Goal: Find specific page/section: Find specific page/section

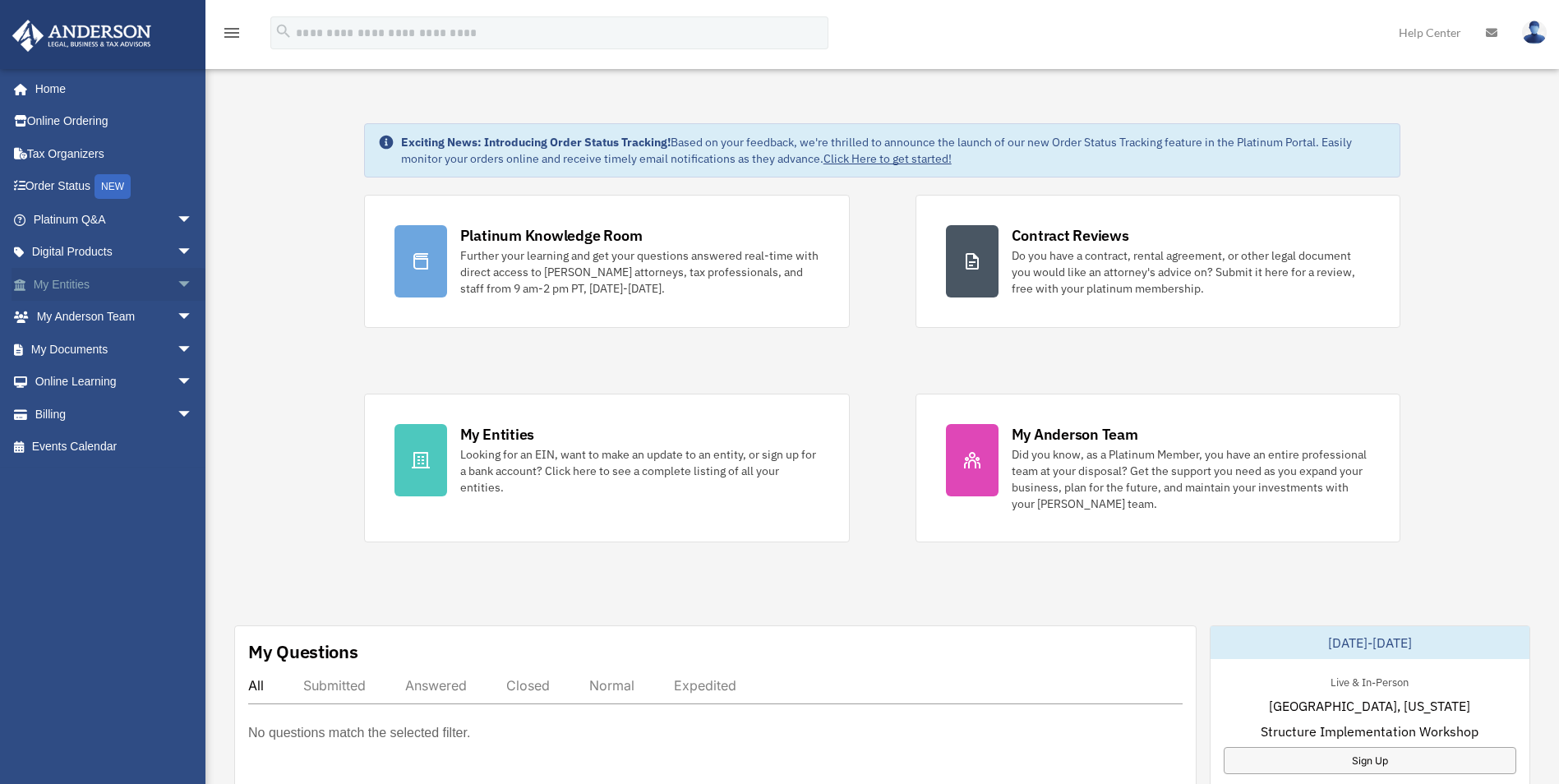
click at [83, 285] on link "My Entities arrow_drop_down" at bounding box center [114, 284] width 206 height 32
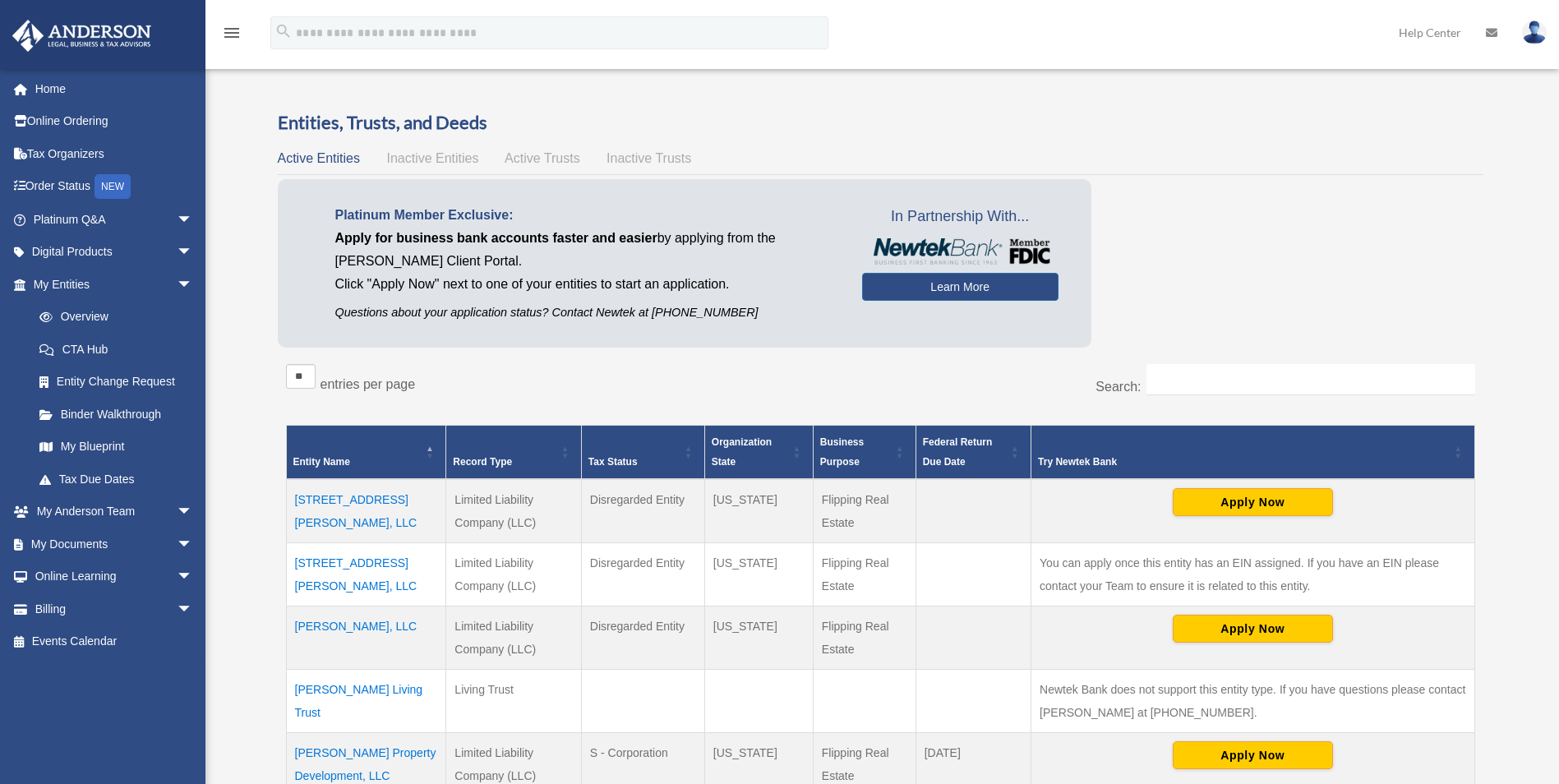
click at [386, 568] on td "469 McDonald Dr, LLC" at bounding box center [366, 574] width 161 height 63
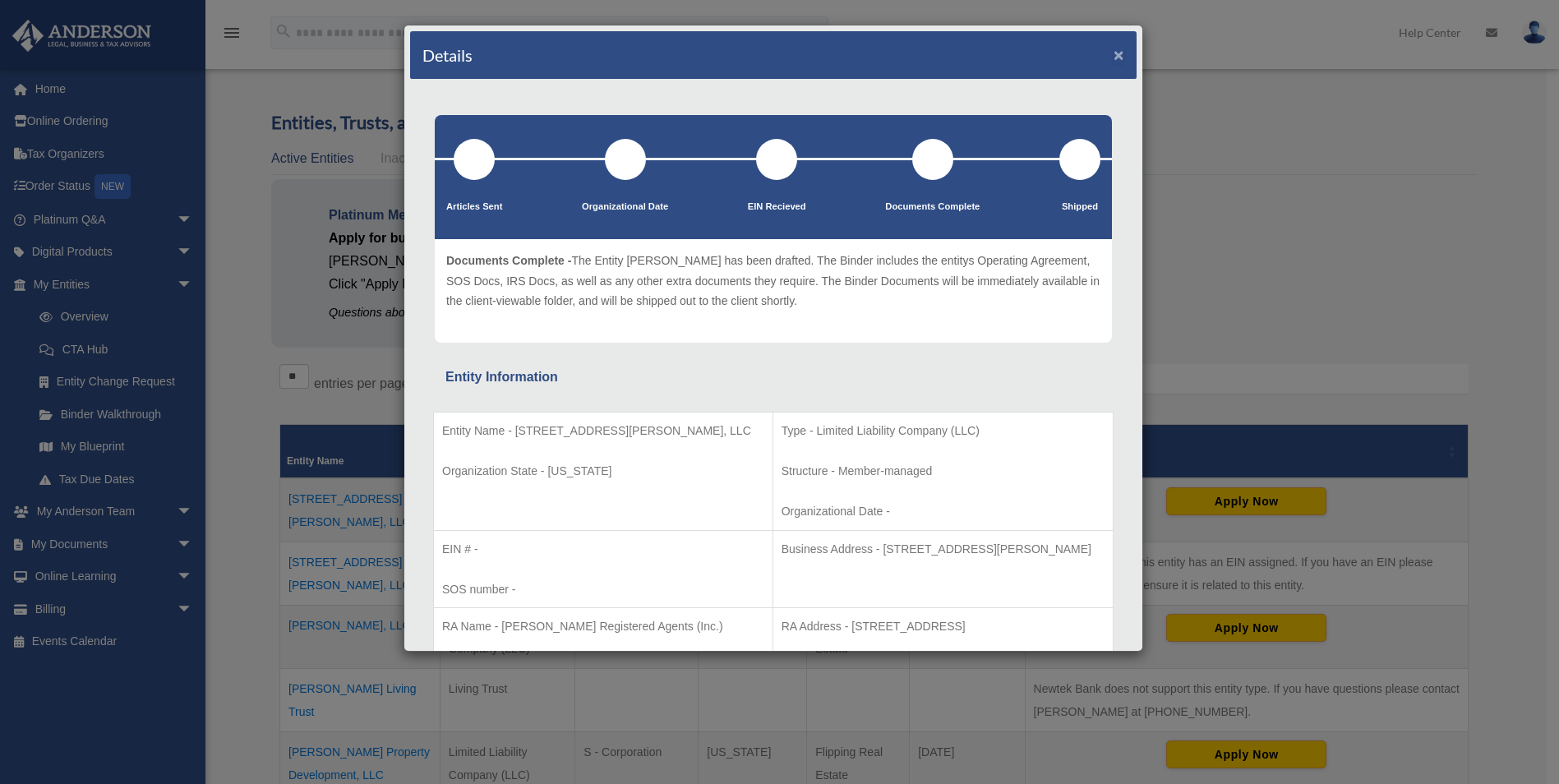
click at [1114, 50] on button "×" at bounding box center [1119, 55] width 11 height 18
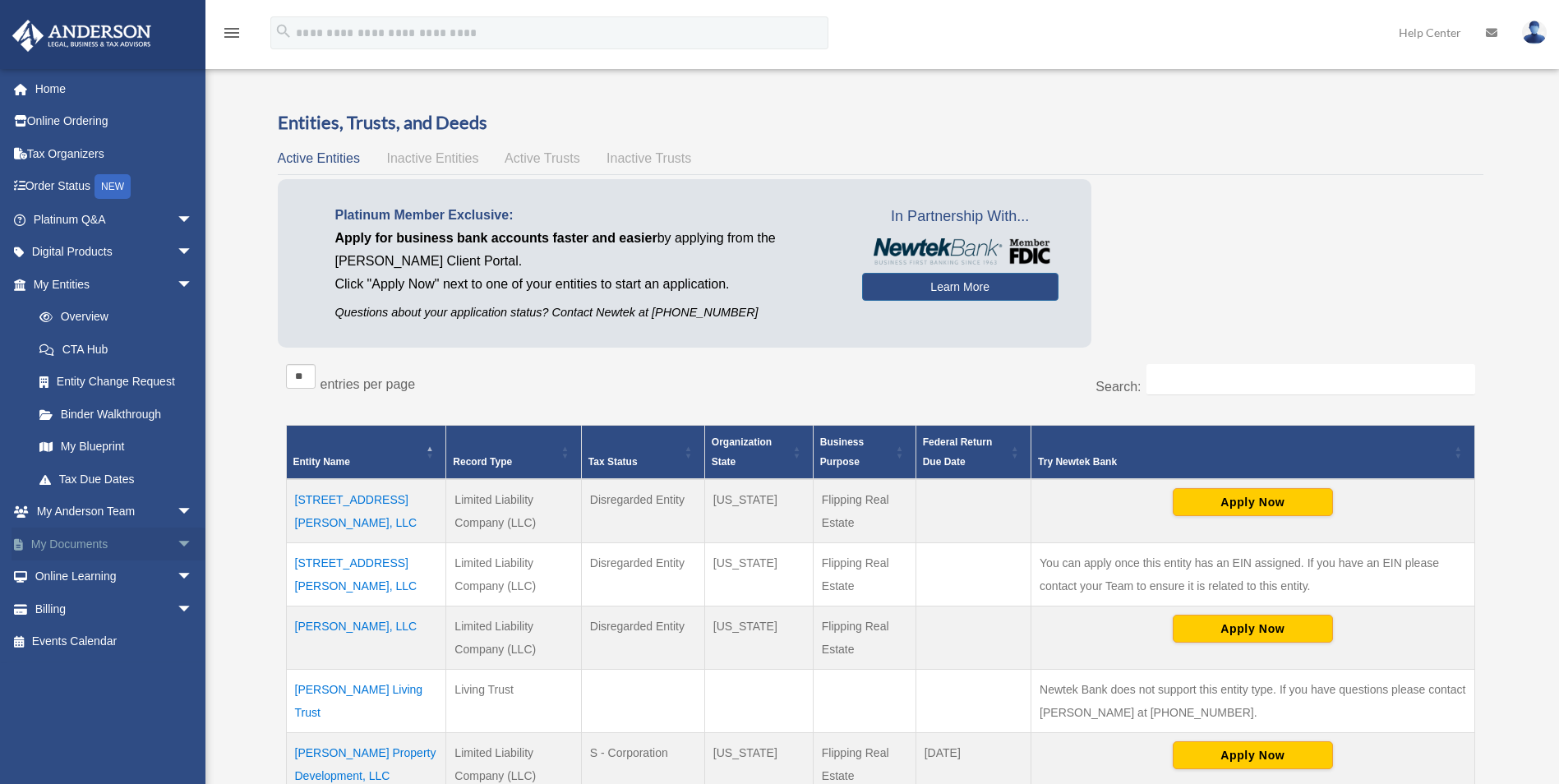
click at [97, 540] on link "My Documents arrow_drop_down" at bounding box center [114, 544] width 206 height 32
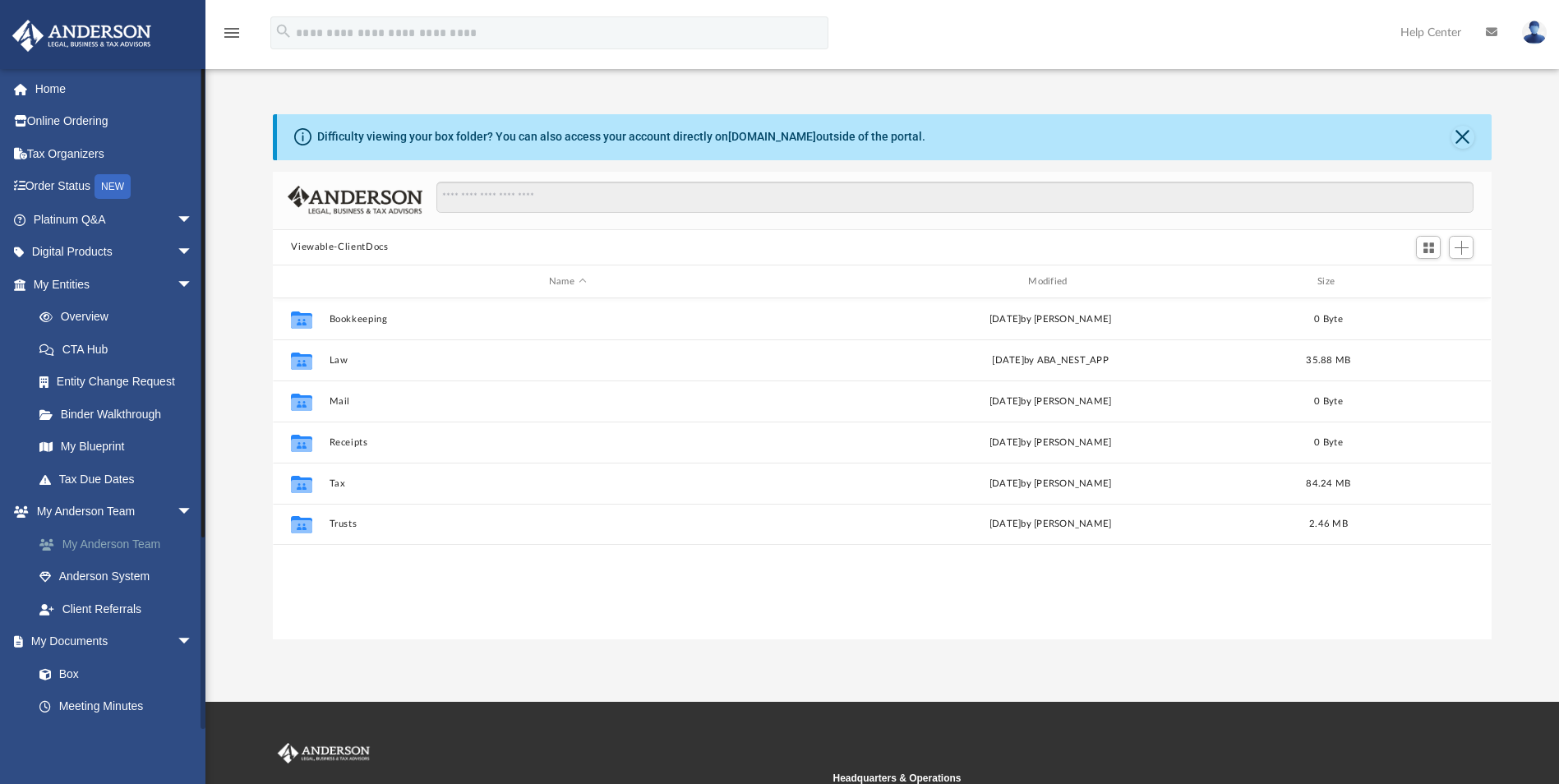
scroll to position [362, 1206]
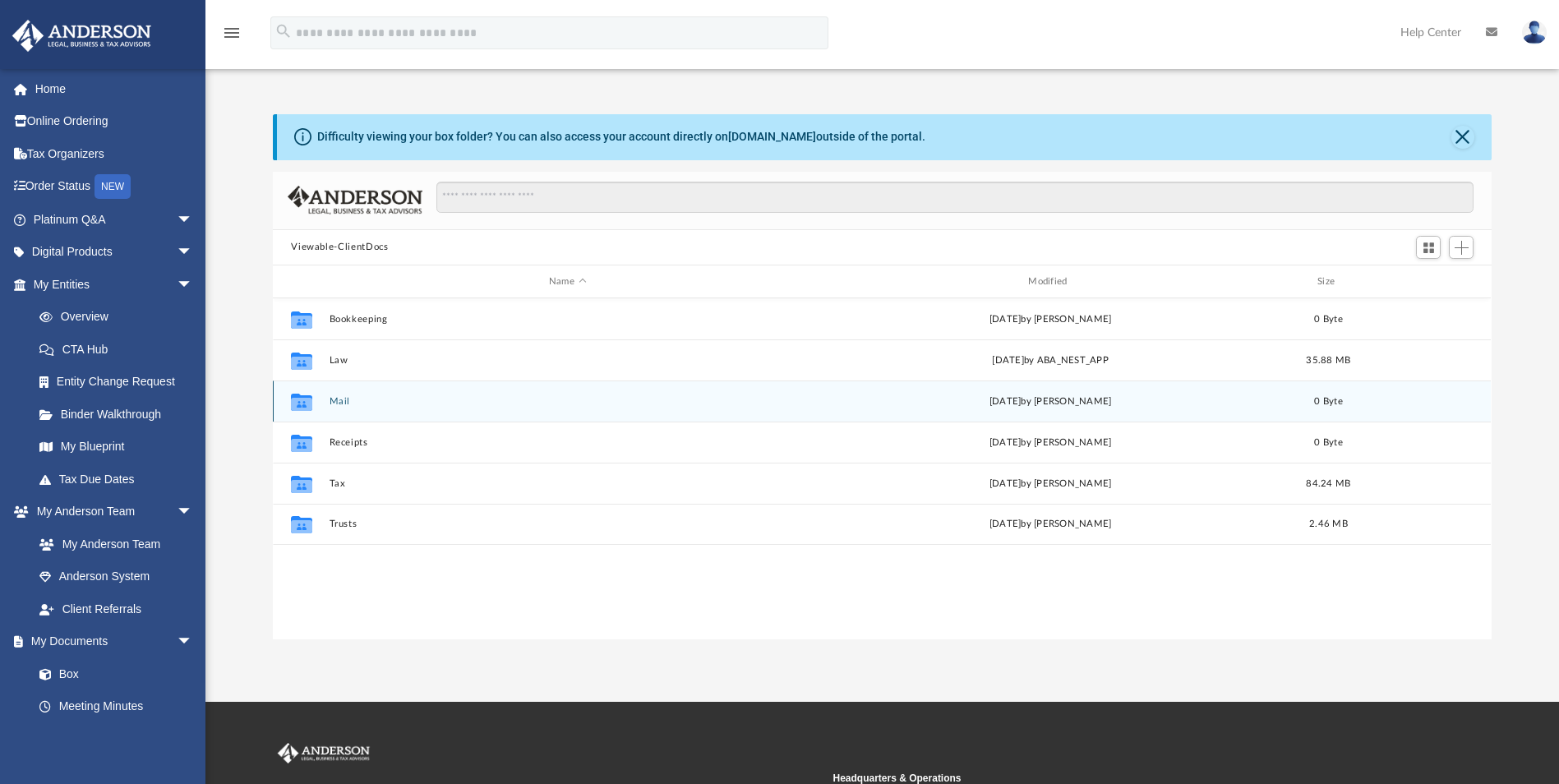
click at [337, 403] on button "Mail" at bounding box center [567, 402] width 476 height 11
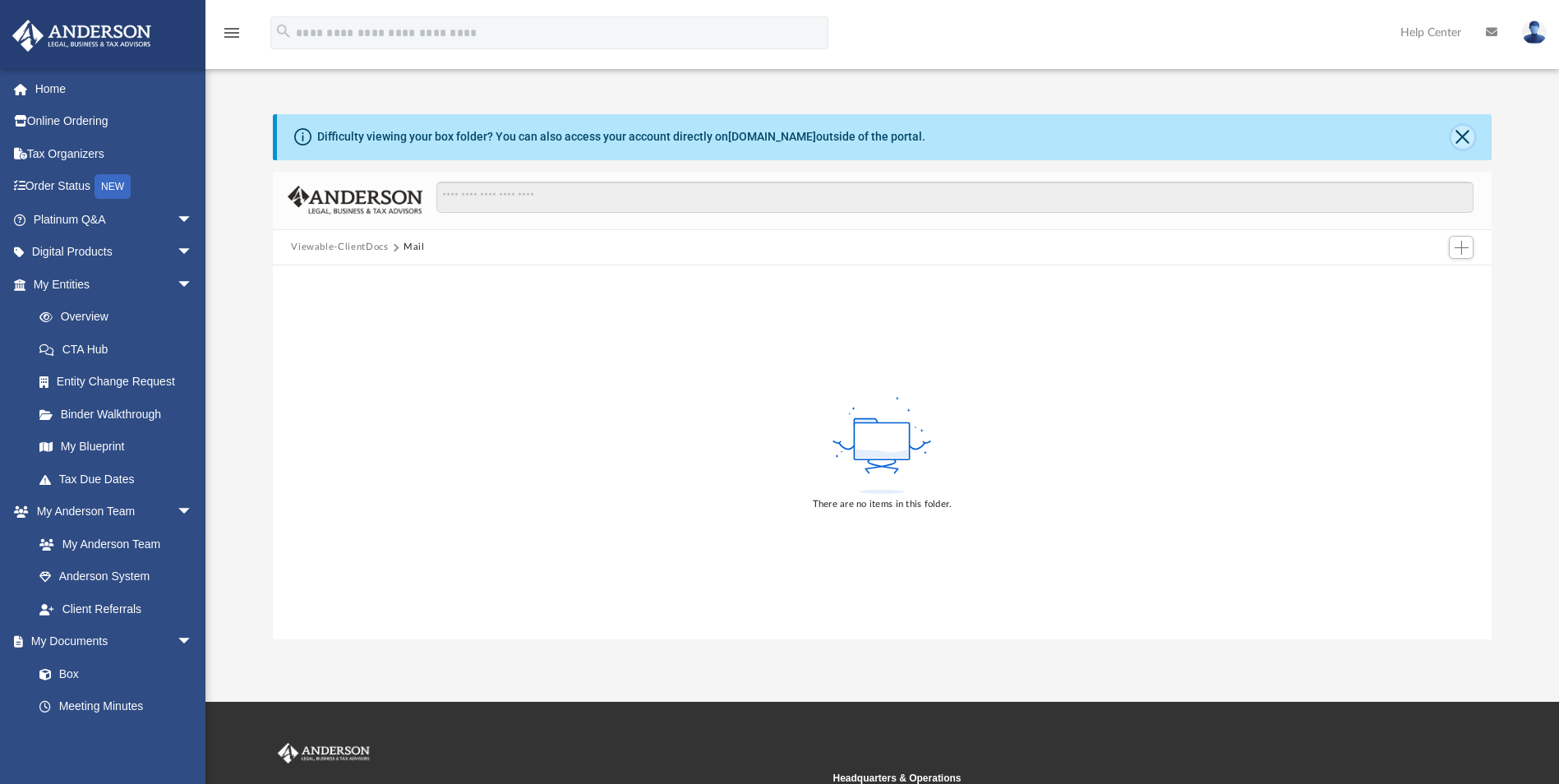
click at [1459, 137] on button "Close" at bounding box center [1462, 137] width 23 height 23
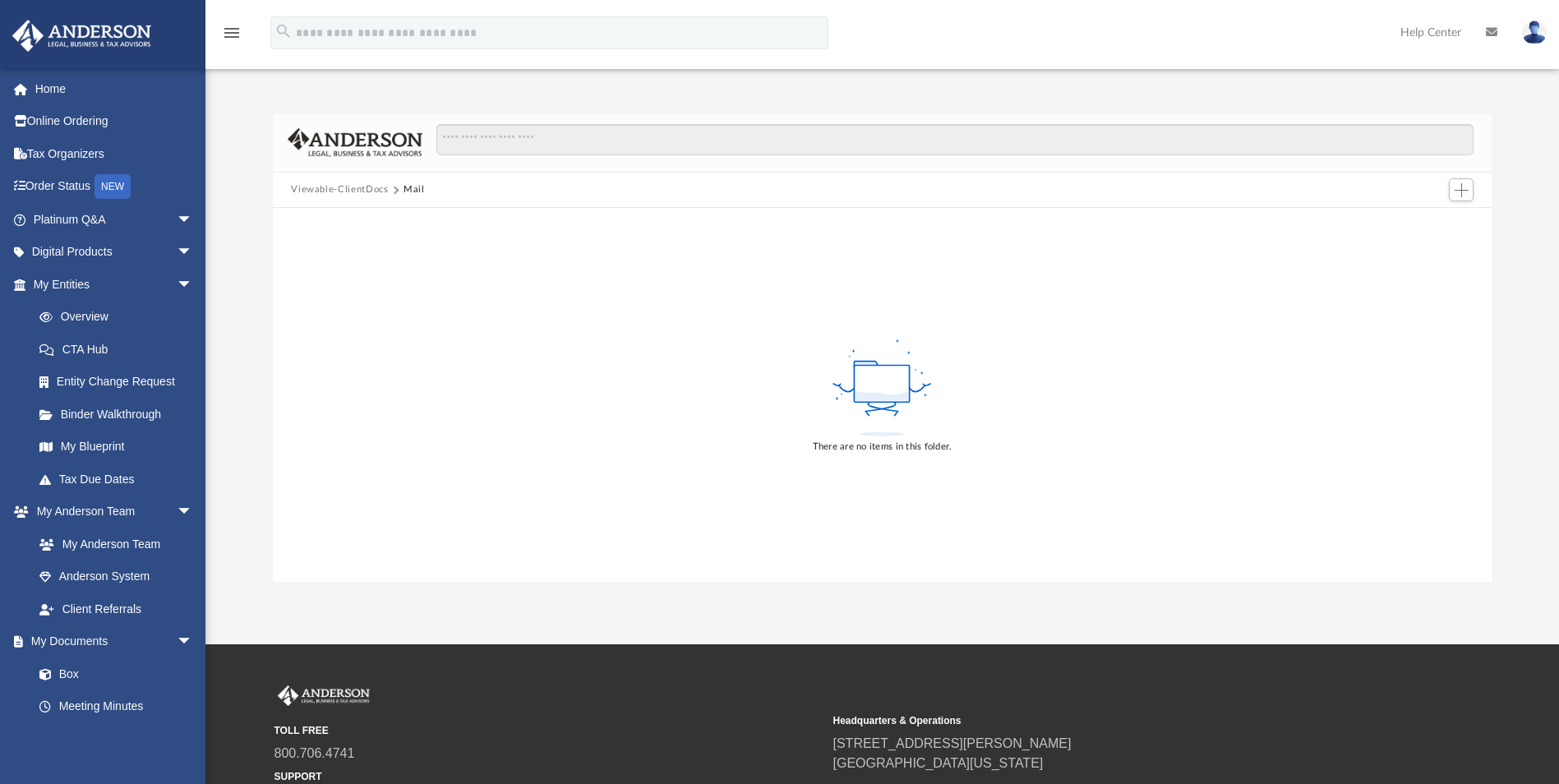
click at [367, 191] on button "Viewable-ClientDocs" at bounding box center [340, 190] width 97 height 15
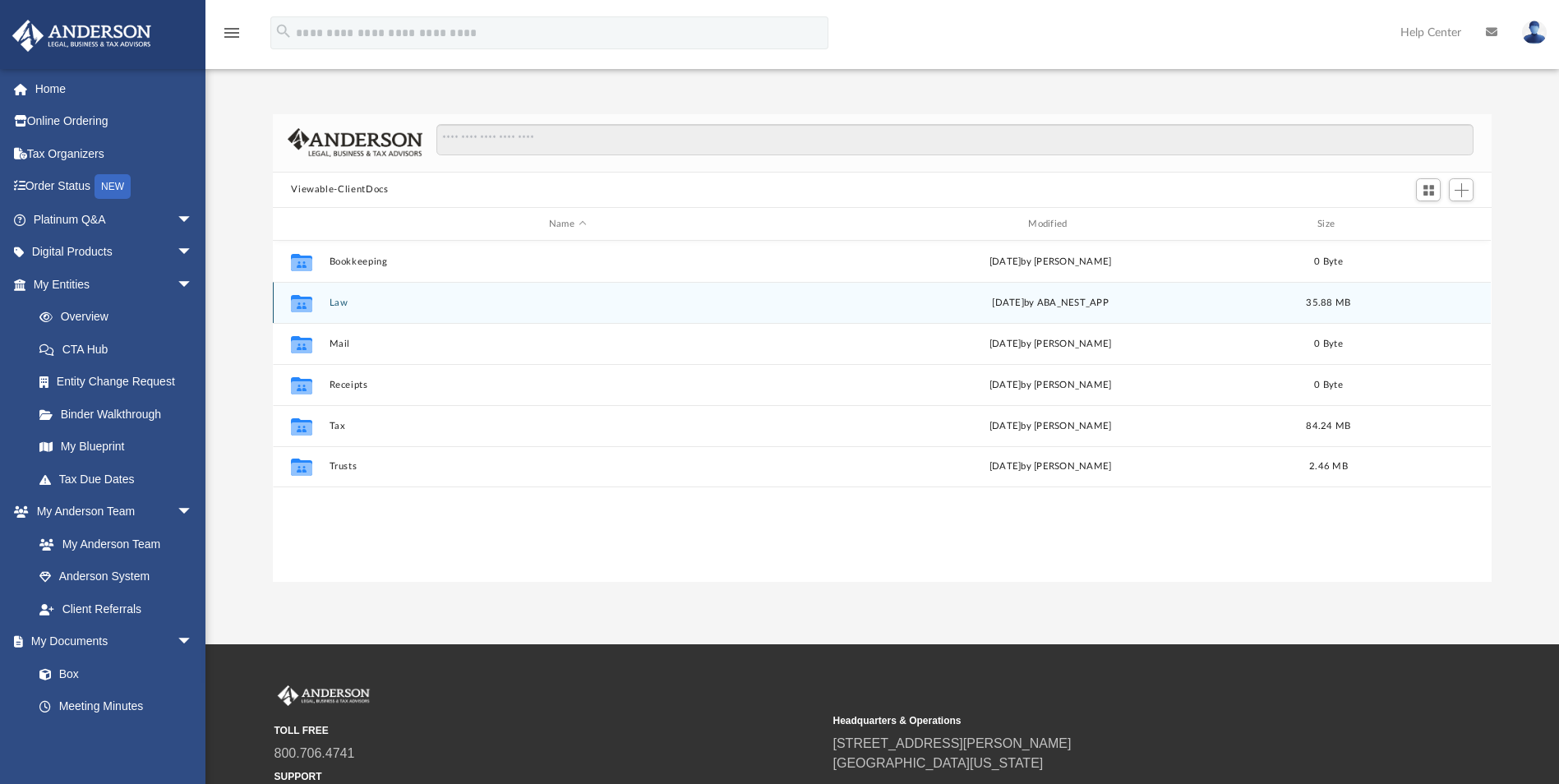
click at [340, 299] on button "Law" at bounding box center [567, 303] width 476 height 11
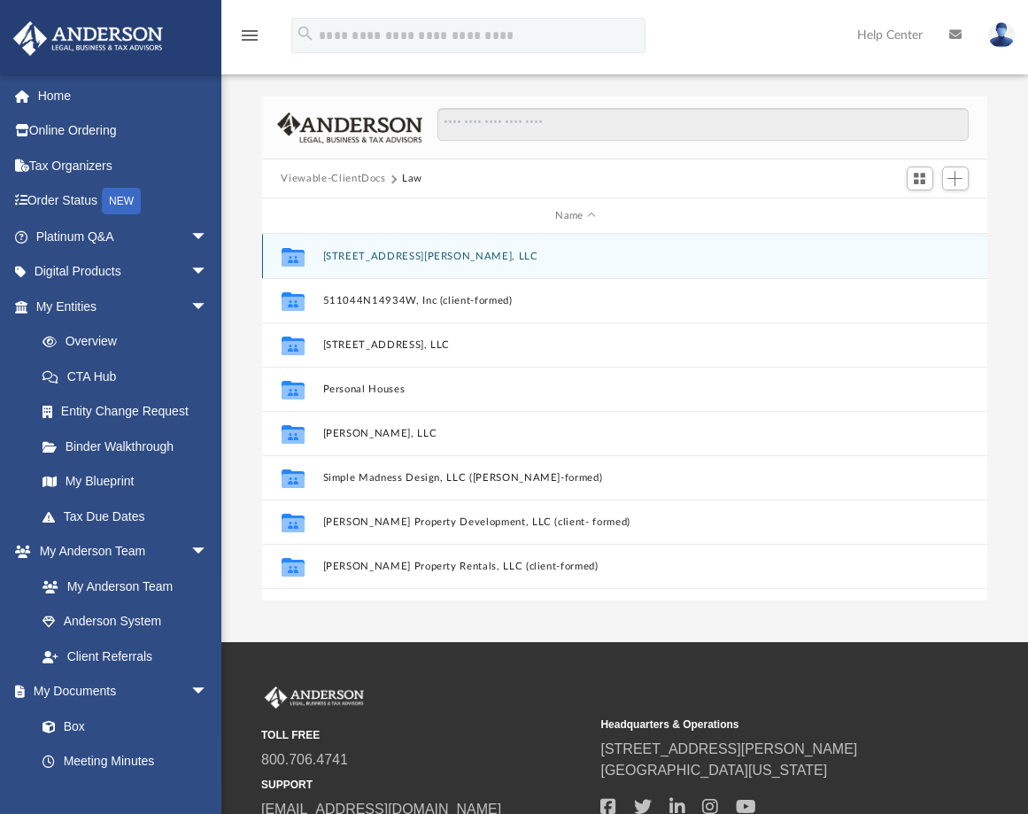
scroll to position [390, 713]
